Goal: Information Seeking & Learning: Learn about a topic

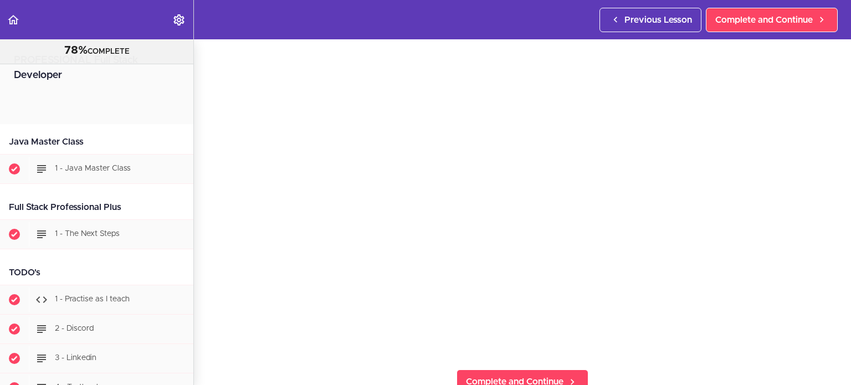
scroll to position [22992, 0]
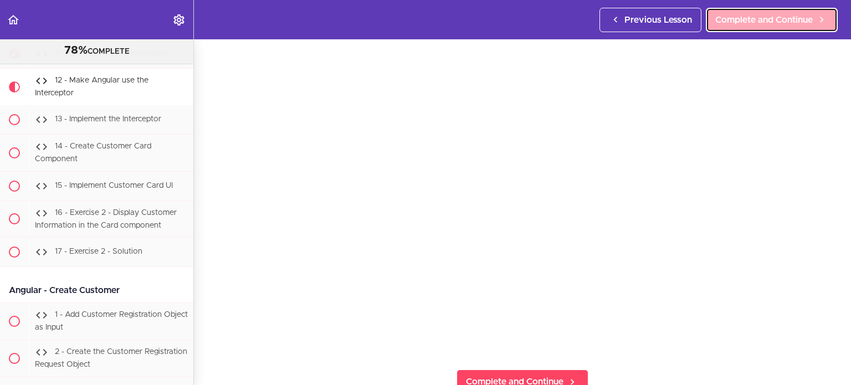
click at [793, 19] on span "Complete and Continue" at bounding box center [765, 19] width 98 height 13
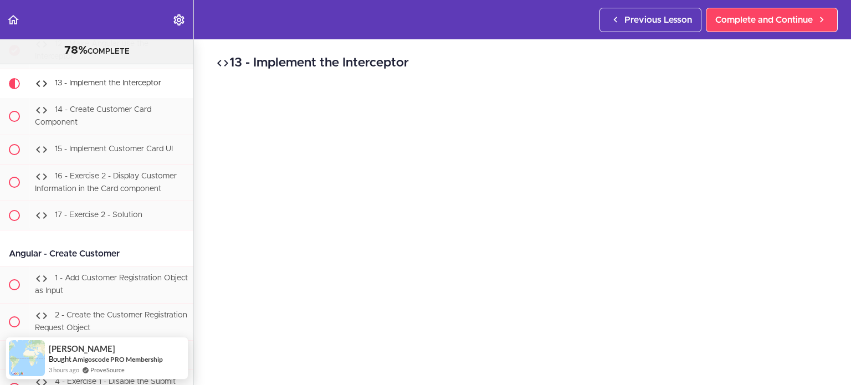
scroll to position [74, 0]
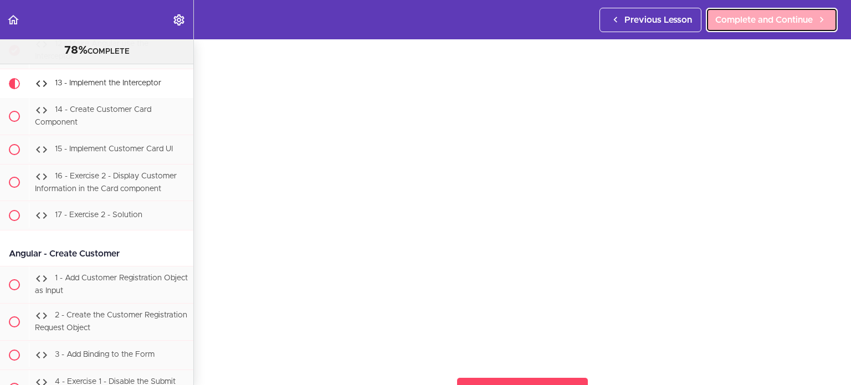
click at [784, 24] on span "Complete and Continue" at bounding box center [765, 19] width 98 height 13
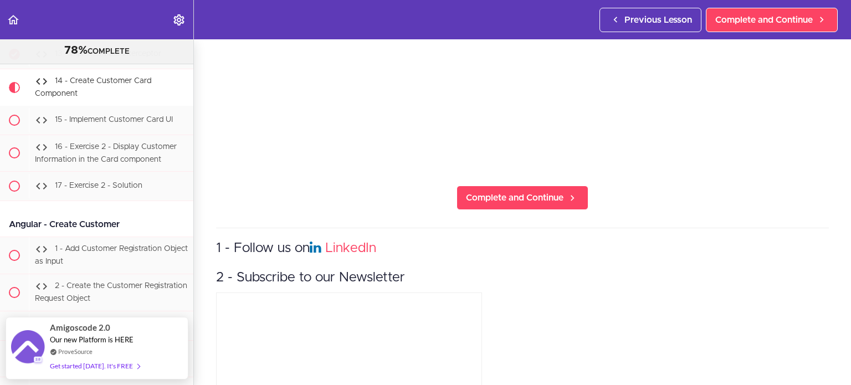
scroll to position [55, 0]
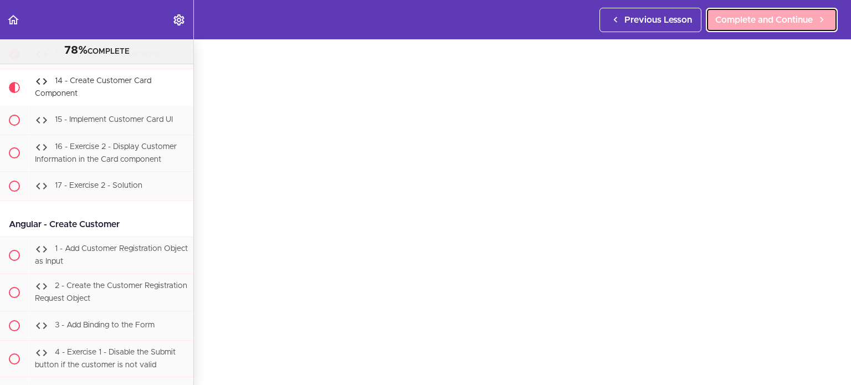
click at [773, 20] on span "Complete and Continue" at bounding box center [765, 19] width 98 height 13
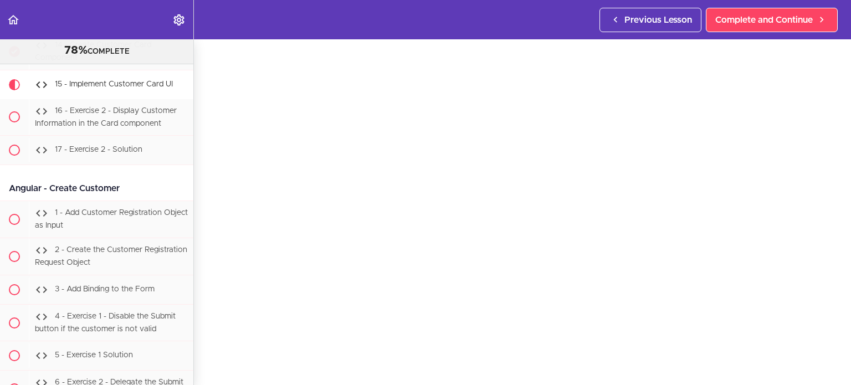
scroll to position [58, 0]
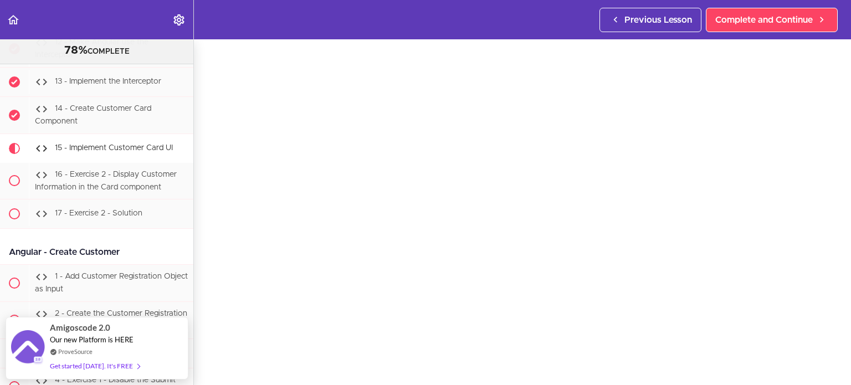
scroll to position [48, 0]
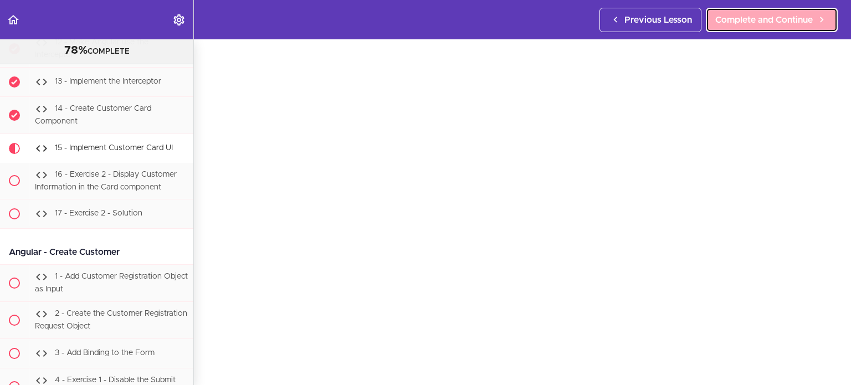
click at [745, 17] on span "Complete and Continue" at bounding box center [765, 19] width 98 height 13
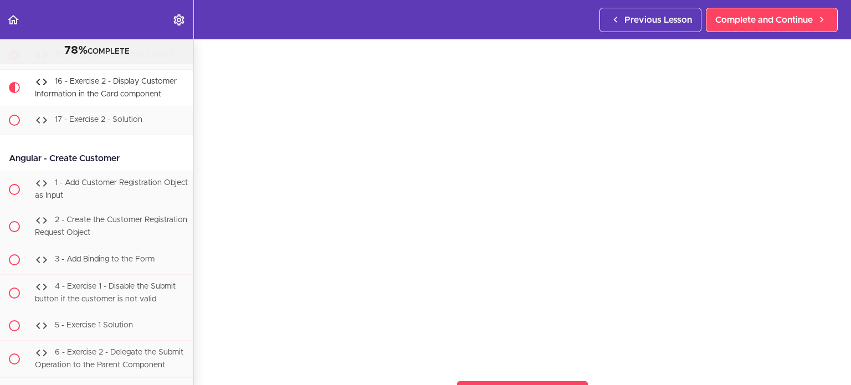
scroll to position [72, 0]
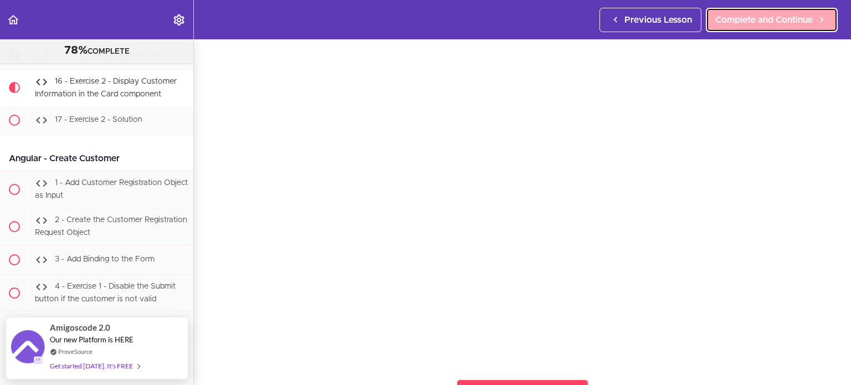
click at [774, 14] on span "Complete and Continue" at bounding box center [765, 19] width 98 height 13
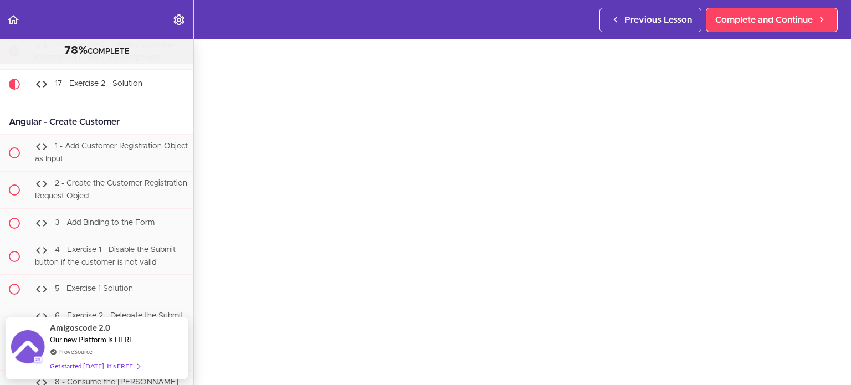
scroll to position [62, 0]
